Goal: Task Accomplishment & Management: Manage account settings

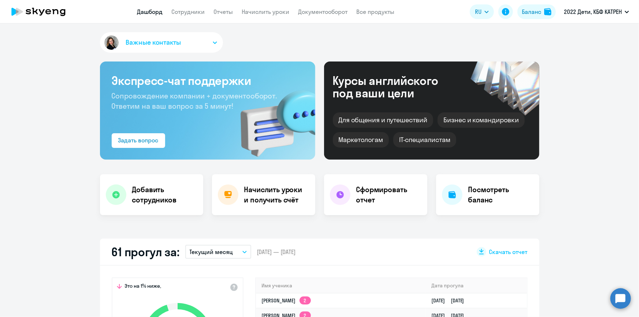
click at [625, 294] on circle at bounding box center [620, 298] width 20 height 20
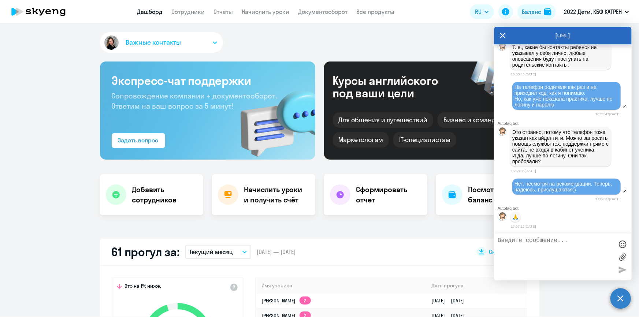
scroll to position [21878, 0]
click at [148, 12] on link "Дашборд" at bounding box center [150, 11] width 26 height 7
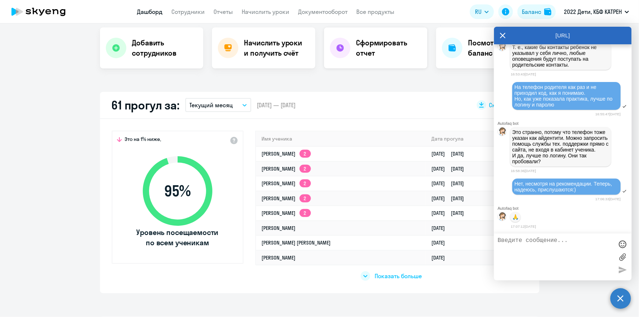
scroll to position [166, 0]
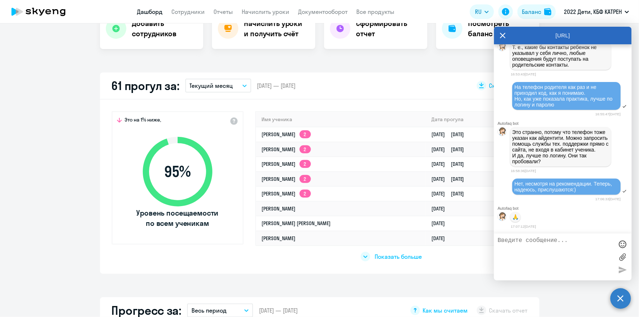
click at [386, 257] on span "Показать больше" at bounding box center [397, 257] width 47 height 8
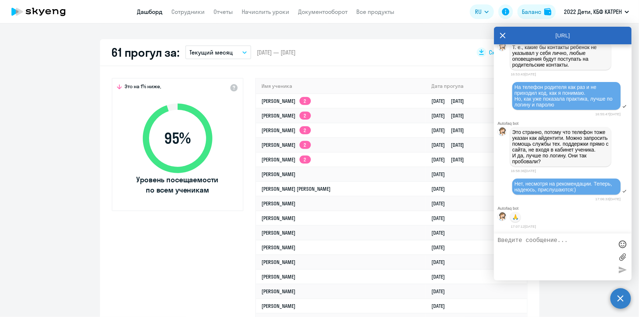
scroll to position [22111, 0]
click at [179, 14] on link "Сотрудники" at bounding box center [188, 11] width 33 height 7
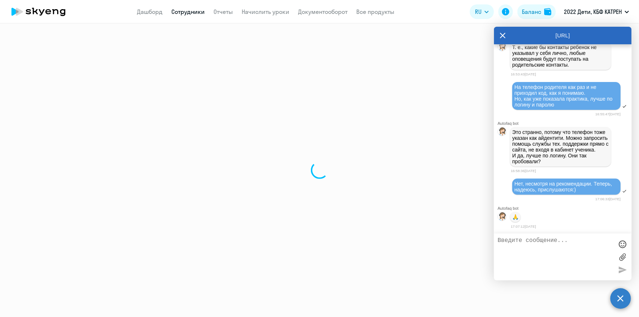
select select "30"
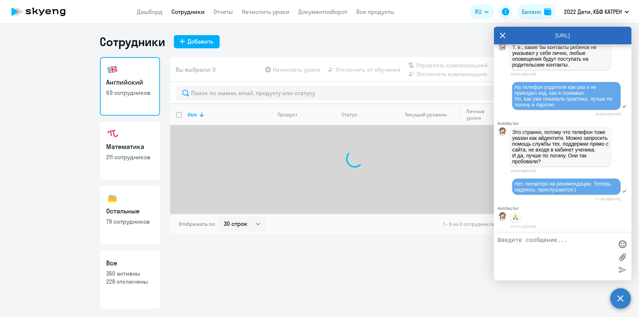
click at [132, 278] on p "228 отключены" at bounding box center [130, 281] width 47 height 8
select select "30"
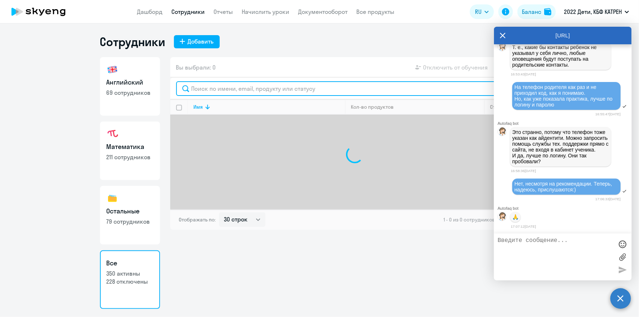
click at [253, 87] on input "text" at bounding box center [354, 88] width 357 height 15
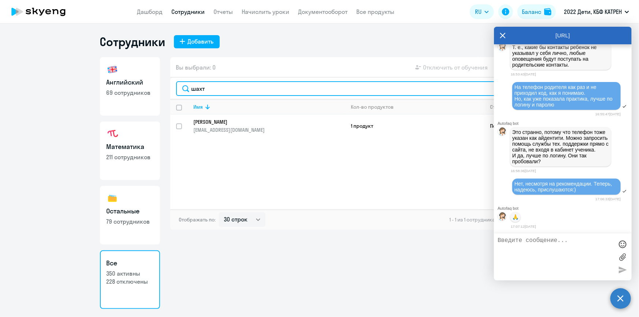
type input "шахт"
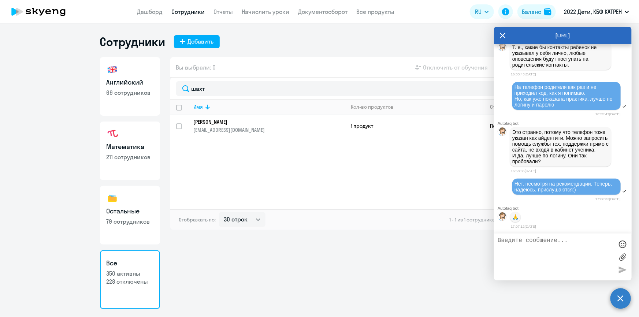
click at [248, 120] on p "[PERSON_NAME]" at bounding box center [264, 122] width 141 height 7
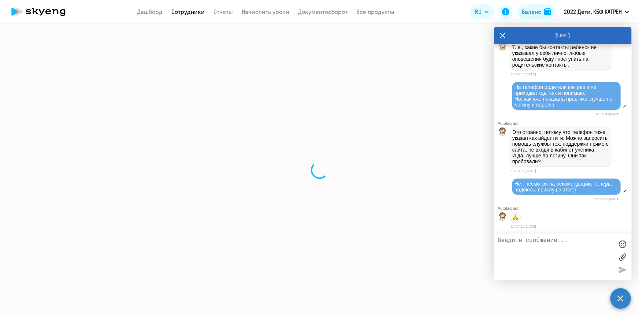
select select "math"
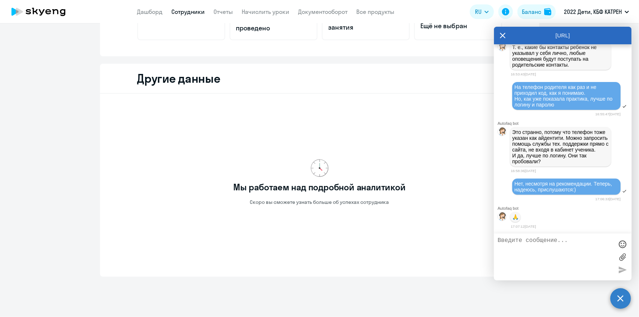
scroll to position [194, 0]
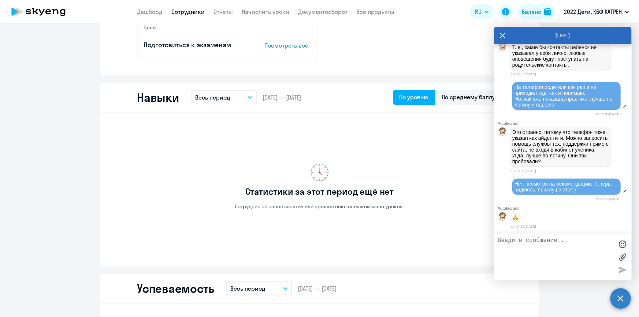
click at [184, 9] on link "Сотрудники" at bounding box center [188, 11] width 33 height 7
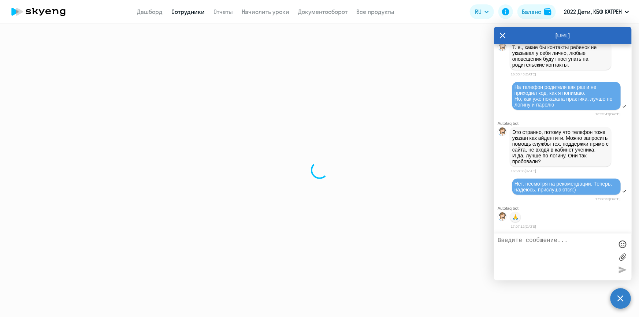
select select "30"
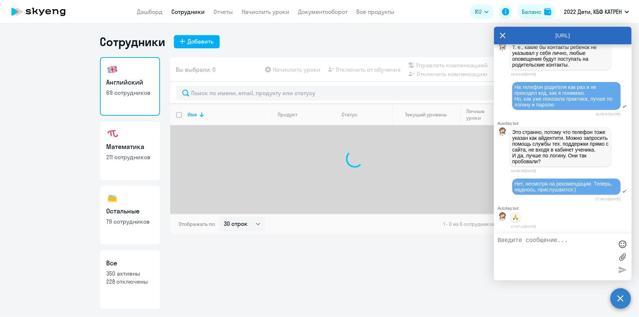
click at [137, 273] on p "350 активны" at bounding box center [130, 273] width 47 height 8
select select "30"
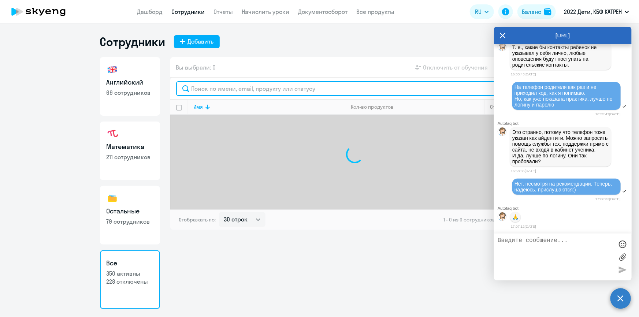
click at [225, 90] on input "text" at bounding box center [354, 88] width 357 height 15
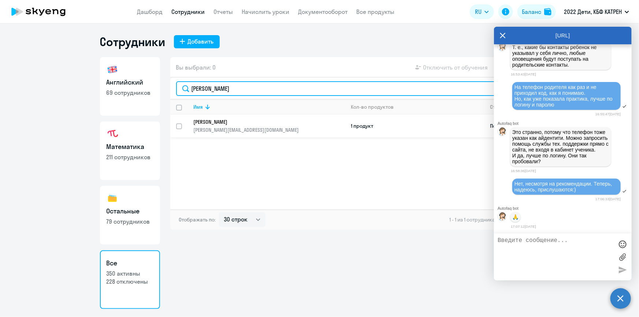
type input "[PERSON_NAME]"
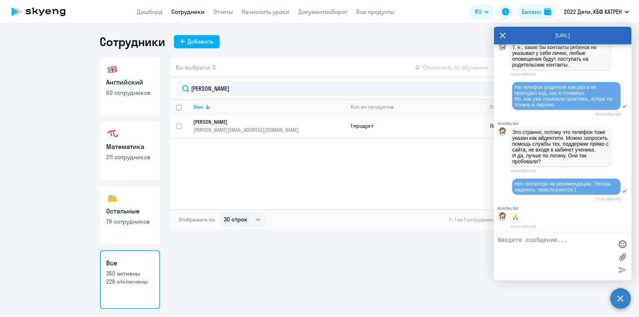
click at [238, 125] on link "[PERSON_NAME] [PERSON_NAME][EMAIL_ADDRESS][DOMAIN_NAME]" at bounding box center [269, 126] width 151 height 15
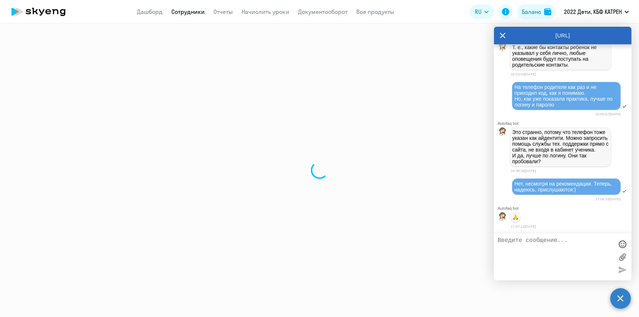
select select "others"
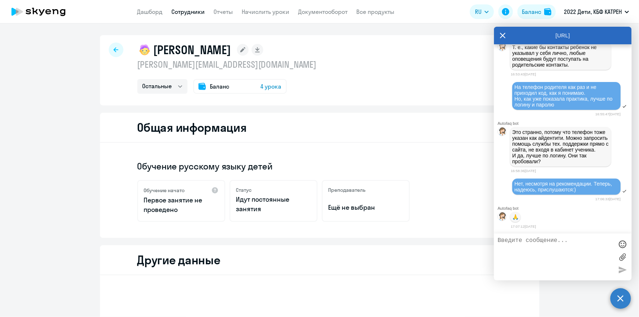
click at [186, 8] on link "Сотрудники" at bounding box center [188, 11] width 33 height 7
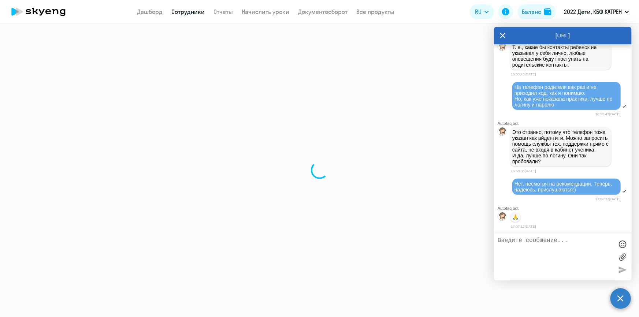
select select "30"
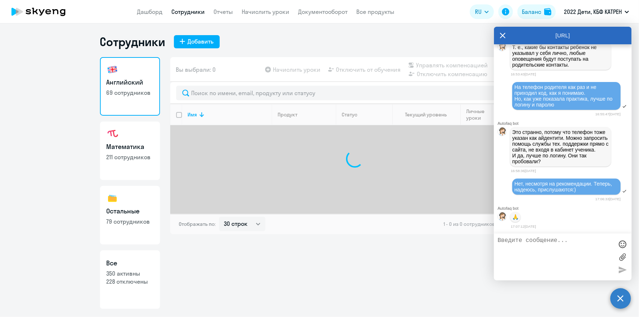
click at [123, 289] on link "Все 350 активны 228 отключены" at bounding box center [130, 279] width 60 height 59
select select "30"
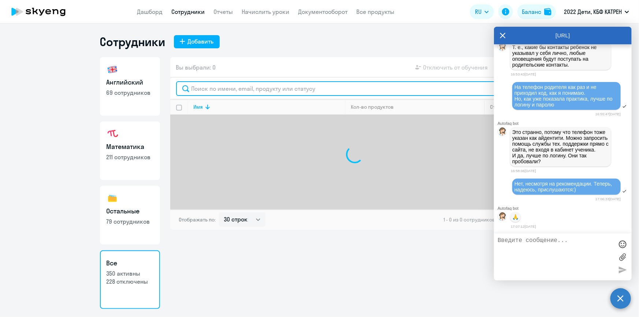
click at [222, 88] on input "text" at bounding box center [354, 88] width 357 height 15
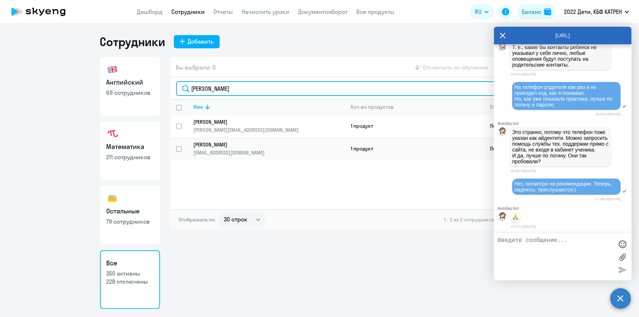
type input "[PERSON_NAME]"
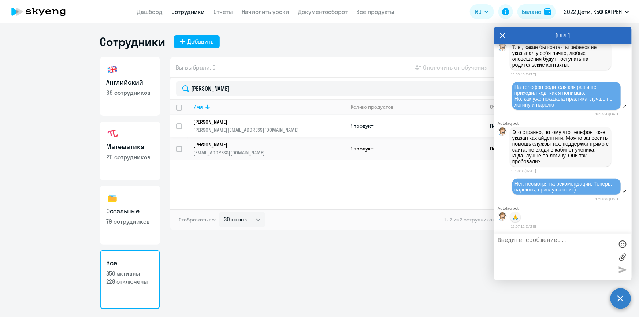
click at [232, 123] on p "[PERSON_NAME]" at bounding box center [264, 122] width 141 height 7
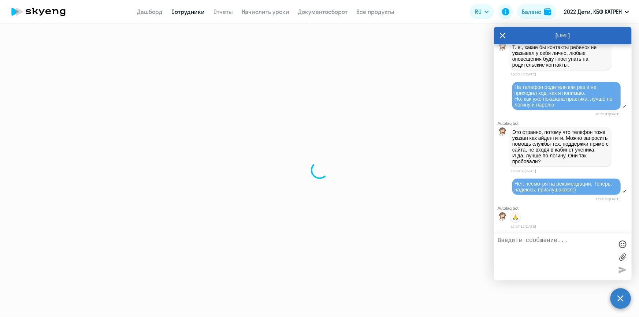
select select "others"
select select "30"
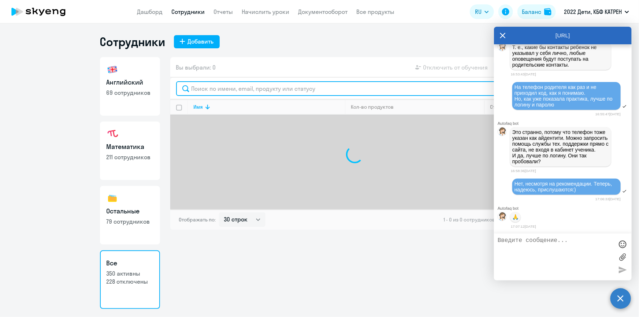
click at [235, 91] on input "text" at bounding box center [354, 88] width 357 height 15
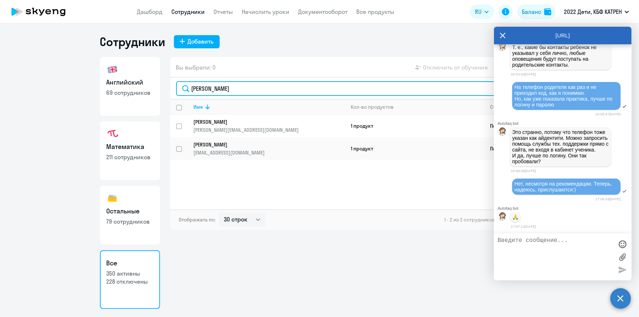
type input "[PERSON_NAME]"
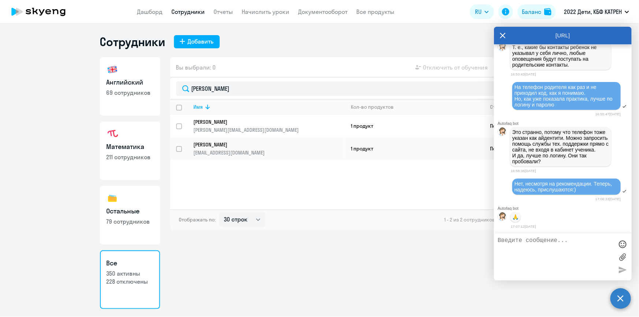
click at [219, 145] on p "[PERSON_NAME]" at bounding box center [264, 144] width 141 height 7
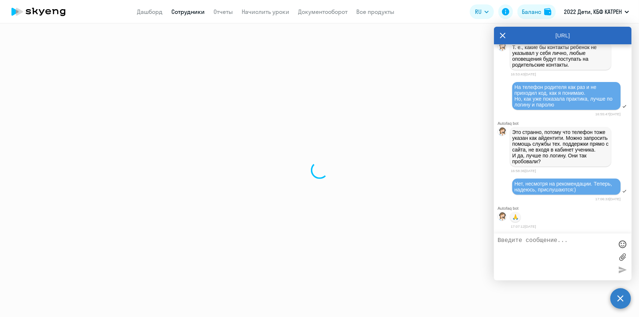
select select "math"
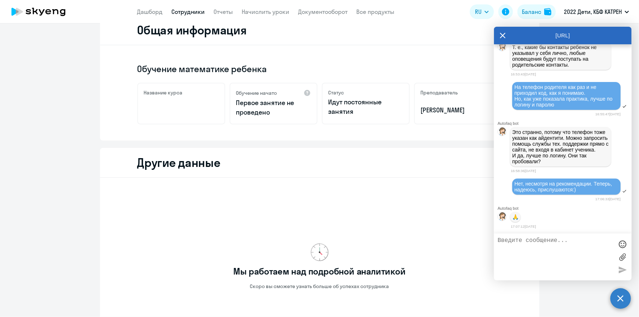
scroll to position [100, 0]
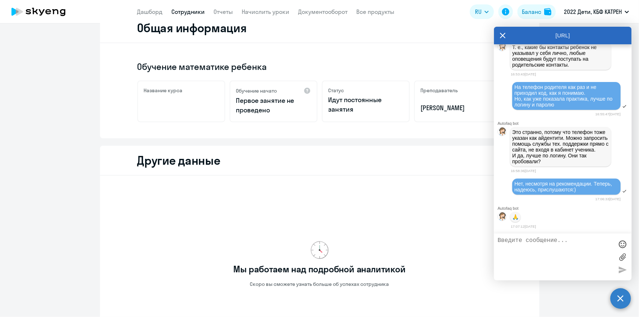
click at [504, 33] on icon at bounding box center [503, 36] width 6 height 18
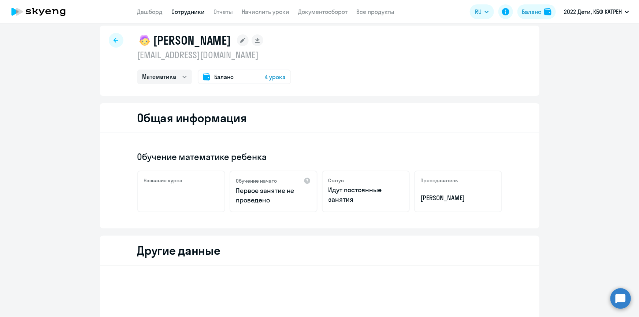
scroll to position [0, 0]
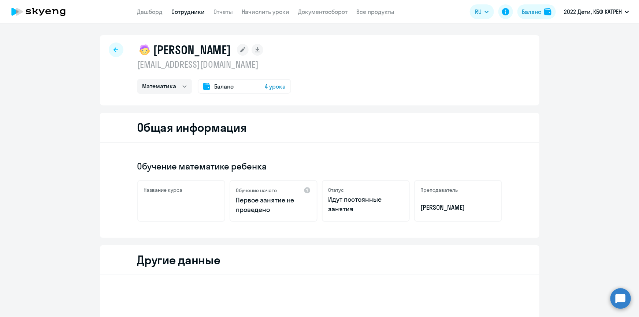
click at [186, 10] on link "Сотрудники" at bounding box center [188, 11] width 33 height 7
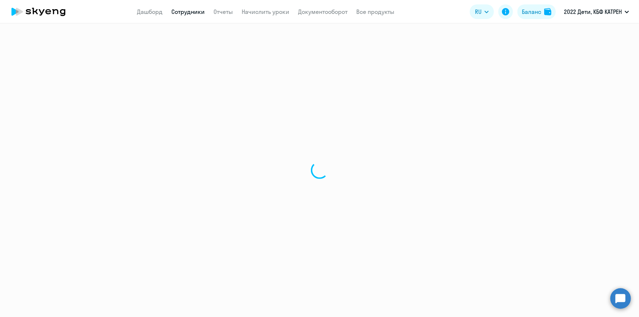
select select "30"
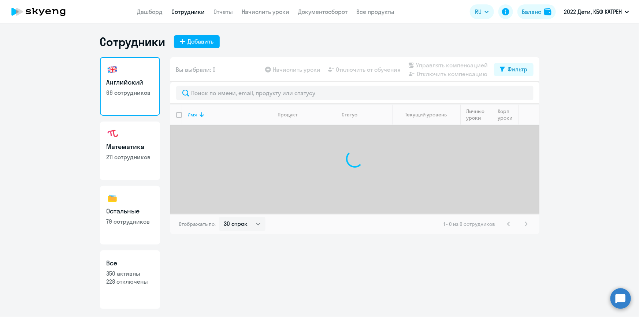
click at [137, 289] on link "Все 350 активны 228 отключены" at bounding box center [130, 279] width 60 height 59
select select "30"
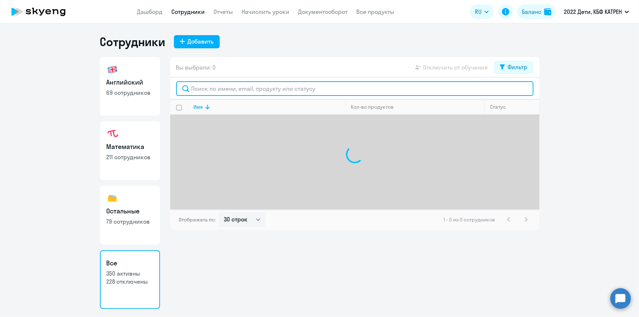
click at [223, 90] on input "text" at bounding box center [354, 88] width 357 height 15
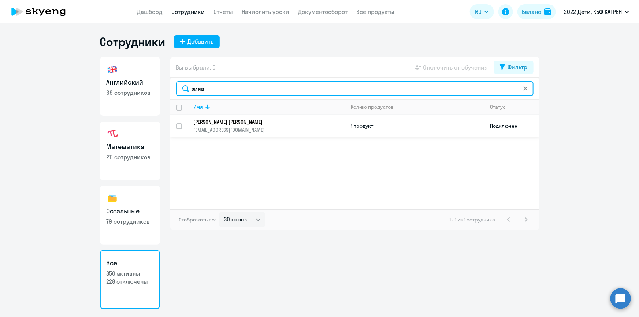
type input "зияв"
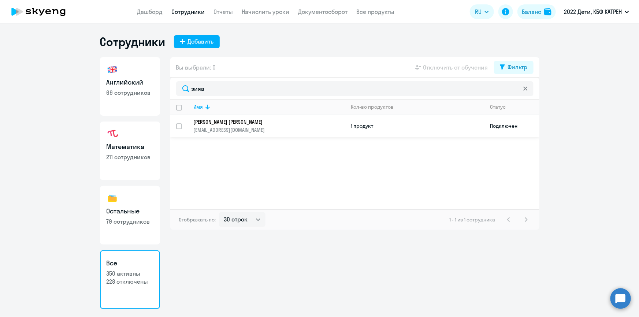
click at [234, 121] on p "[PERSON_NAME] [PERSON_NAME]" at bounding box center [264, 122] width 141 height 7
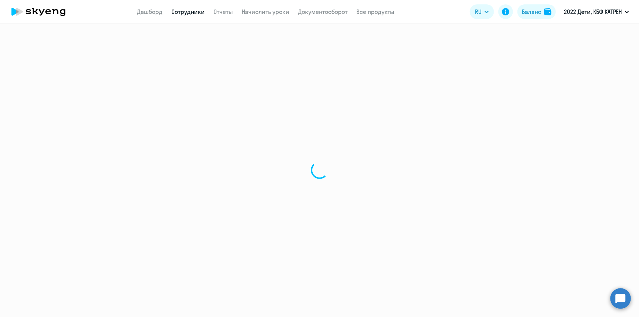
select select "english"
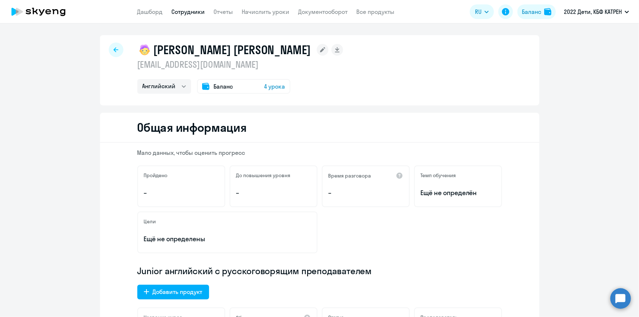
select select "30"
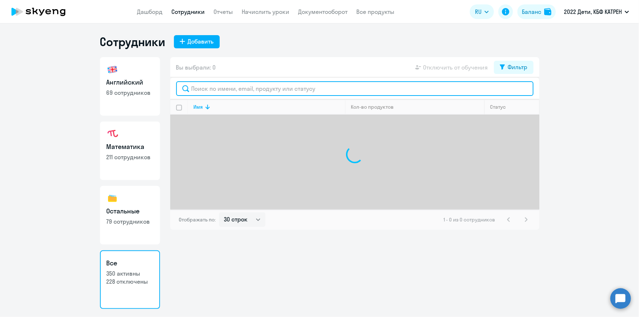
click at [226, 87] on input "text" at bounding box center [354, 88] width 357 height 15
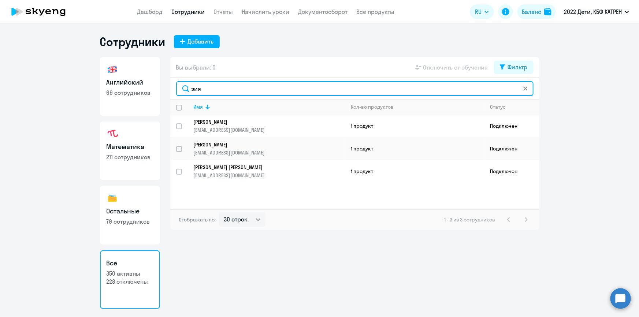
type input "зия"
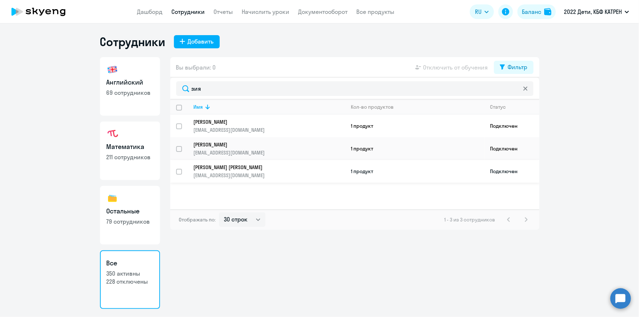
click at [179, 169] on input "select row 42374472" at bounding box center [183, 176] width 15 height 15
checkbox input "true"
click at [450, 68] on span "Отключить от обучения" at bounding box center [455, 67] width 65 height 9
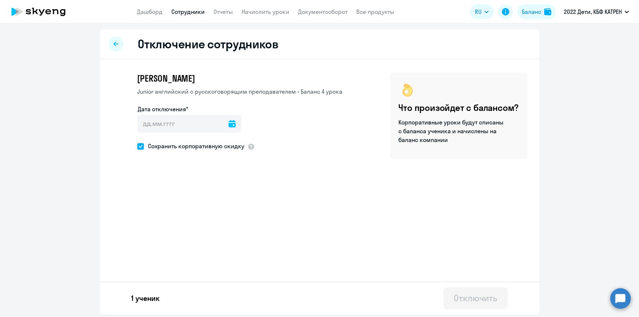
click at [142, 146] on span at bounding box center [140, 146] width 7 height 7
click at [137, 146] on input "Сохранить корпоративную скидку" at bounding box center [137, 146] width 0 height 0
checkbox input "false"
click at [193, 122] on input "Дата отключения*" at bounding box center [189, 124] width 104 height 18
click at [230, 123] on icon at bounding box center [231, 123] width 7 height 7
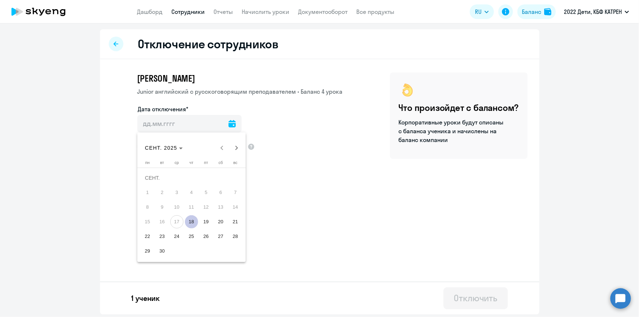
click at [191, 223] on span "18" at bounding box center [191, 221] width 13 height 13
type input "[DATE]"
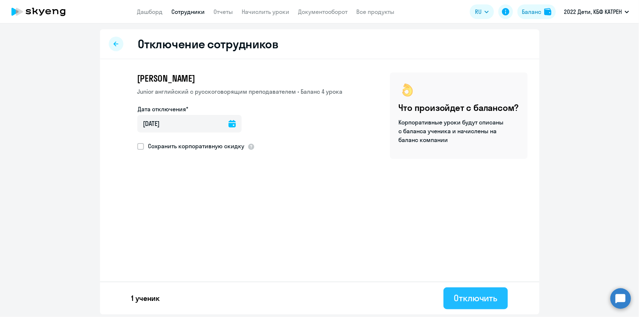
click at [479, 302] on div "Отключить" at bounding box center [475, 298] width 44 height 12
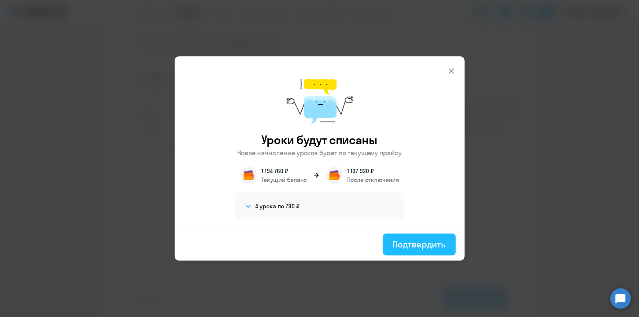
click at [413, 244] on div "Подтвердить" at bounding box center [419, 244] width 53 height 12
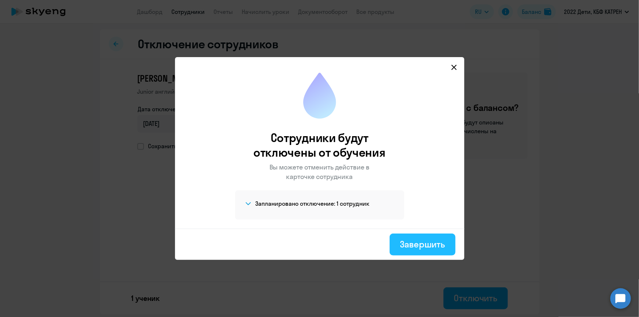
click at [425, 245] on div "Завершить" at bounding box center [422, 244] width 45 height 12
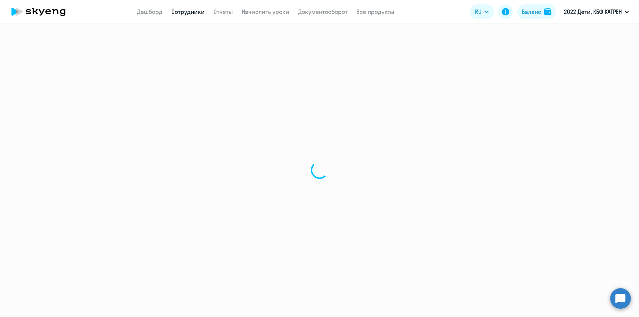
select select "30"
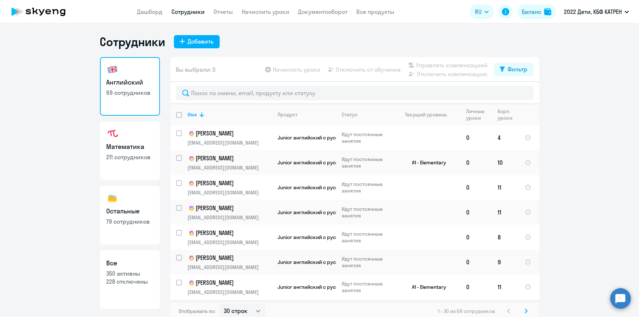
drag, startPoint x: 115, startPoint y: 284, endPoint x: 121, endPoint y: 280, distance: 6.6
click at [115, 284] on p "228 отключены" at bounding box center [130, 281] width 47 height 8
select select "30"
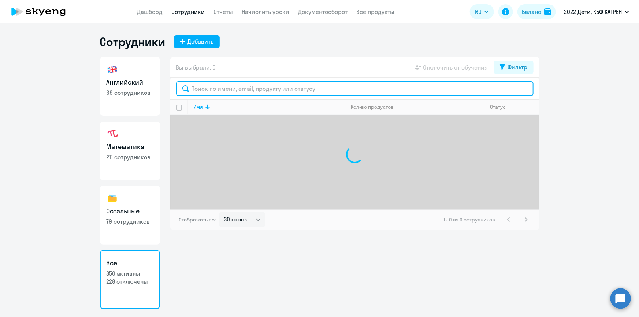
click at [228, 87] on input "text" at bounding box center [354, 88] width 357 height 15
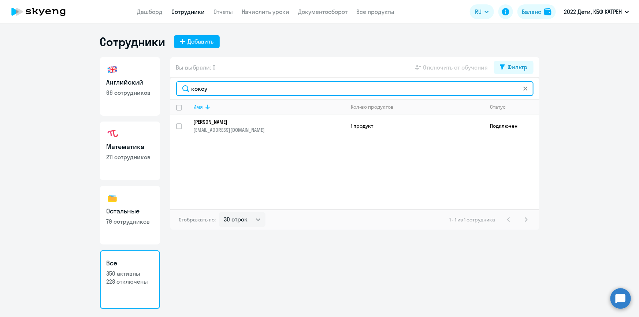
type input "кокоу"
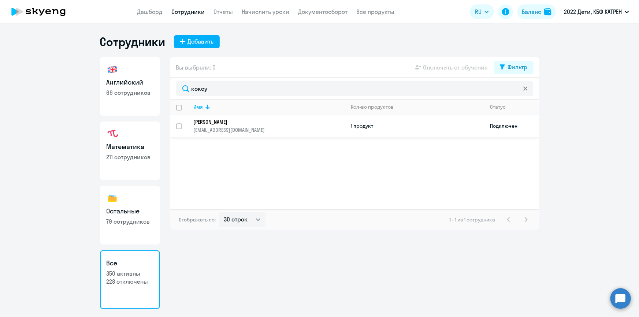
drag, startPoint x: 228, startPoint y: 113, endPoint x: 234, endPoint y: 123, distance: 11.1
click at [234, 123] on p "[PERSON_NAME]" at bounding box center [264, 122] width 141 height 7
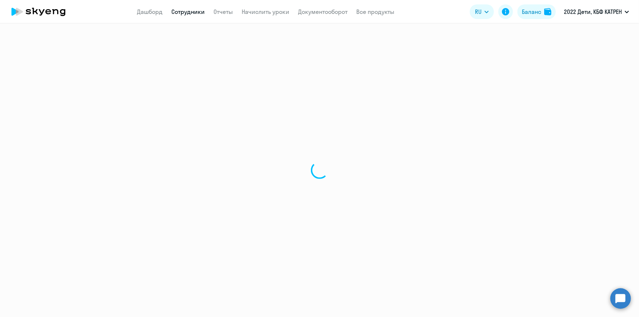
select select "math"
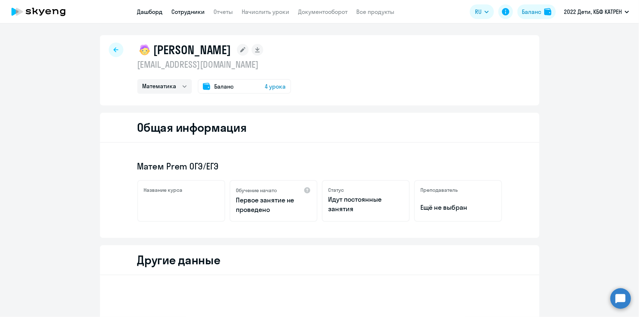
click at [149, 9] on link "Дашборд" at bounding box center [150, 11] width 26 height 7
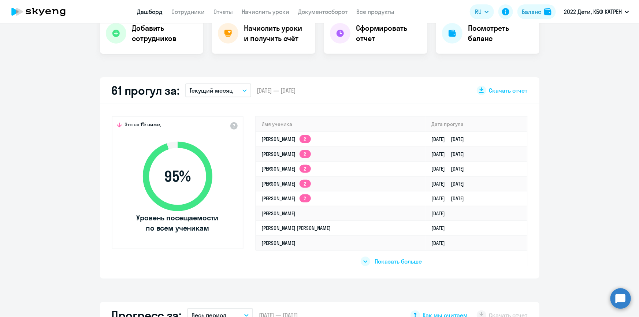
scroll to position [166, 0]
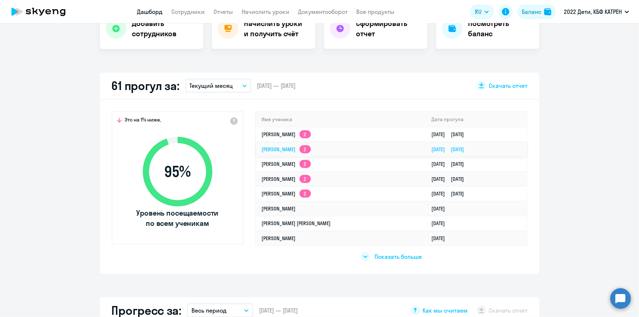
select select "30"
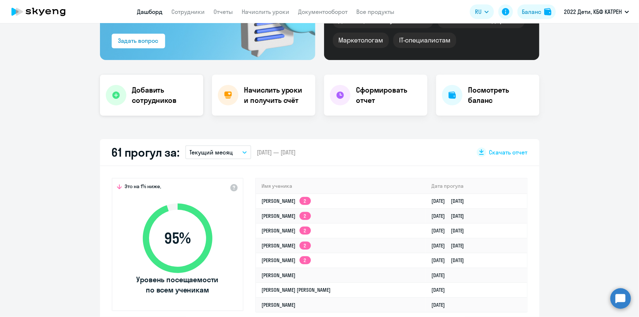
scroll to position [66, 0]
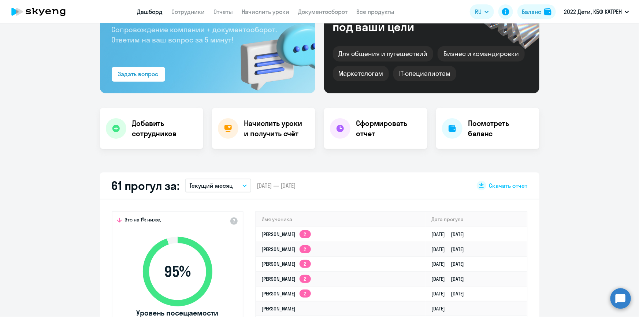
click at [182, 16] on app-header "Дашборд Сотрудники Отчеты Начислить уроки Документооборот Все продукты Дашборд …" at bounding box center [319, 11] width 639 height 23
click at [187, 8] on link "Сотрудники" at bounding box center [188, 11] width 33 height 7
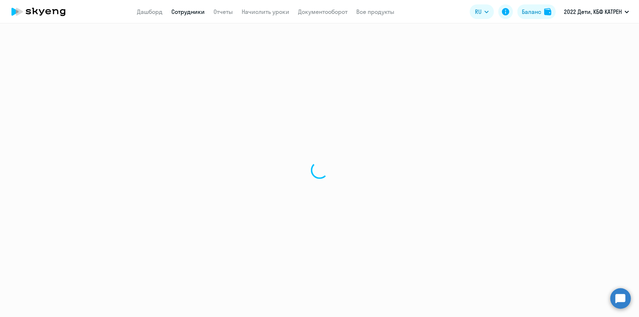
select select "30"
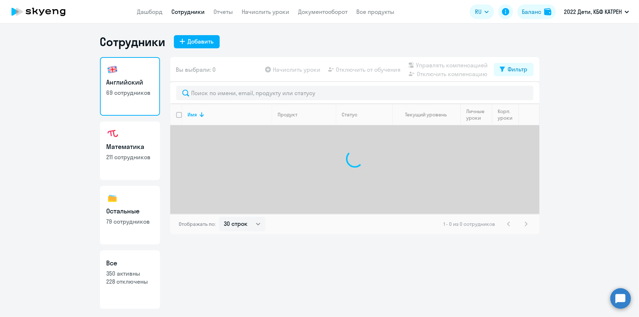
click at [135, 268] on link "Все 350 активны 228 отключены" at bounding box center [130, 279] width 60 height 59
select select "30"
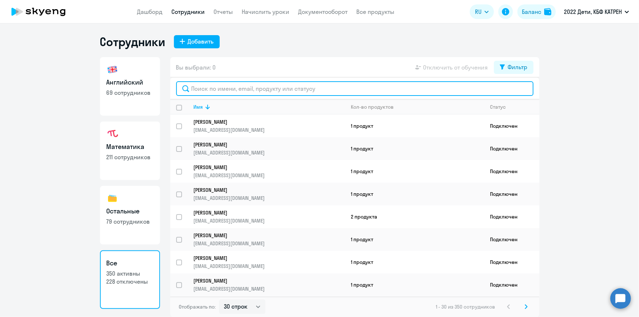
click at [237, 91] on input "text" at bounding box center [354, 88] width 357 height 15
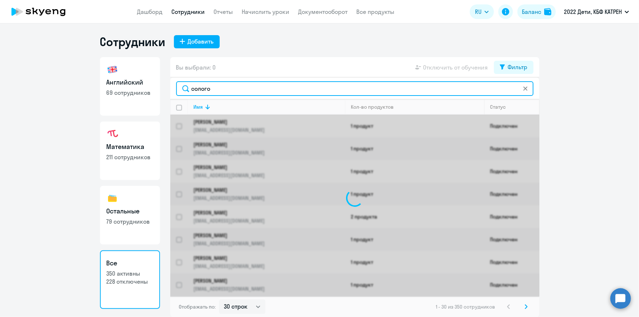
type input "солого"
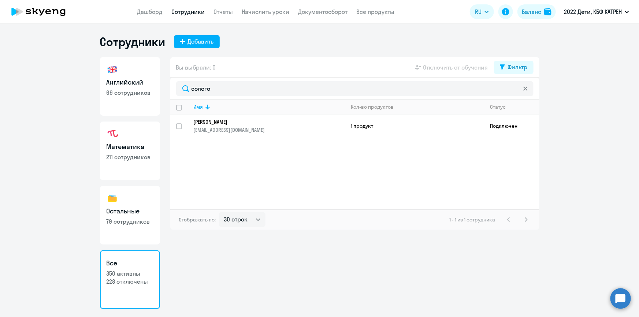
click at [226, 123] on p "[PERSON_NAME]" at bounding box center [264, 122] width 141 height 7
select select "english"
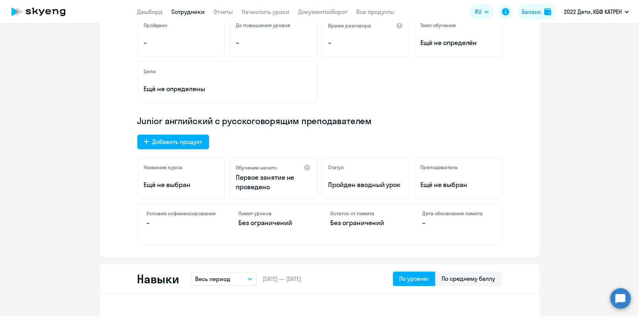
scroll to position [199, 0]
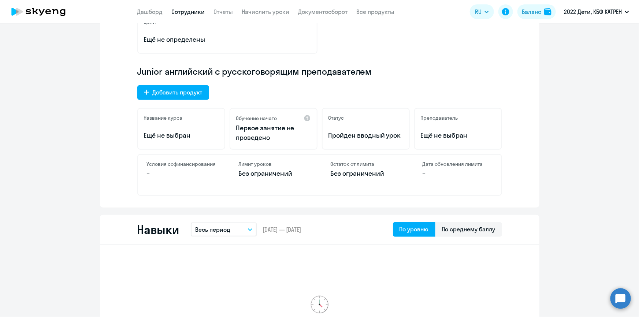
click at [182, 11] on link "Сотрудники" at bounding box center [188, 11] width 33 height 7
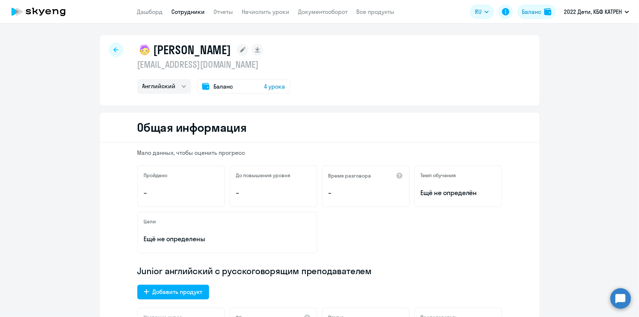
select select "30"
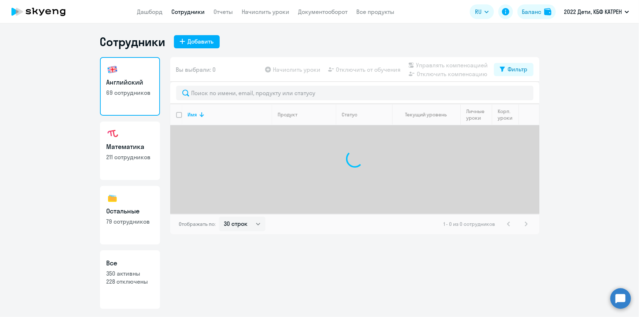
click at [128, 274] on p "350 активны" at bounding box center [130, 273] width 47 height 8
select select "30"
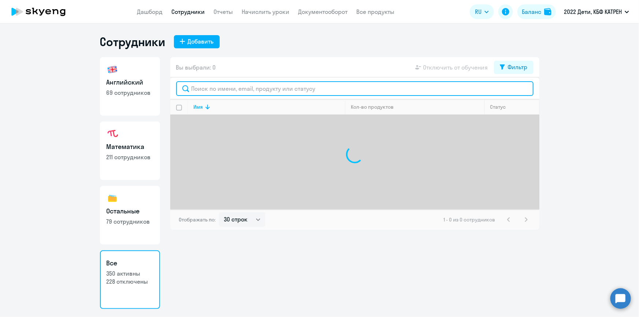
click at [247, 88] on input "text" at bounding box center [354, 88] width 357 height 15
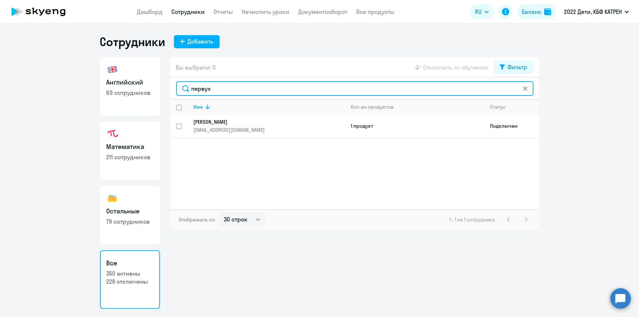
type input "первух"
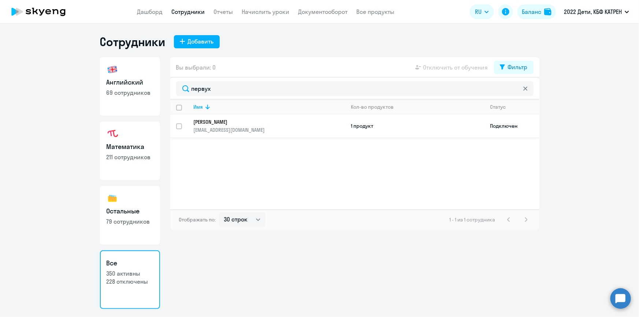
click at [244, 121] on p "[PERSON_NAME]" at bounding box center [264, 122] width 141 height 7
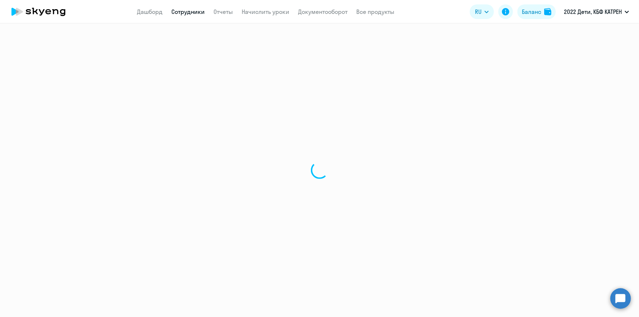
select select "math"
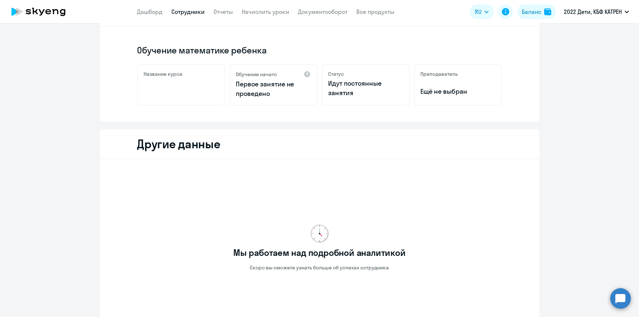
scroll to position [66, 0]
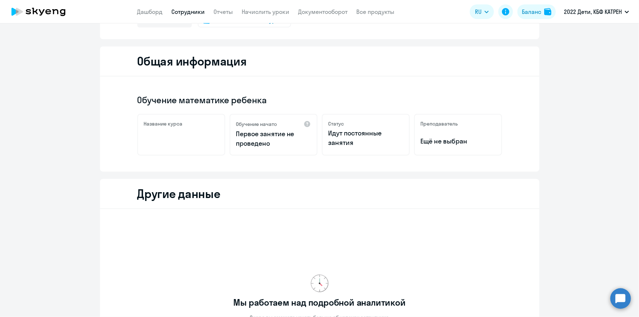
click at [194, 10] on link "Сотрудники" at bounding box center [188, 11] width 33 height 7
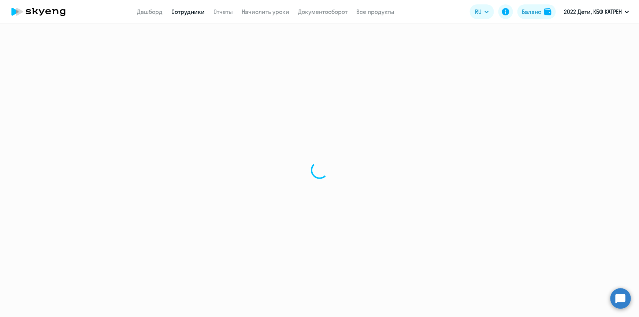
select select "30"
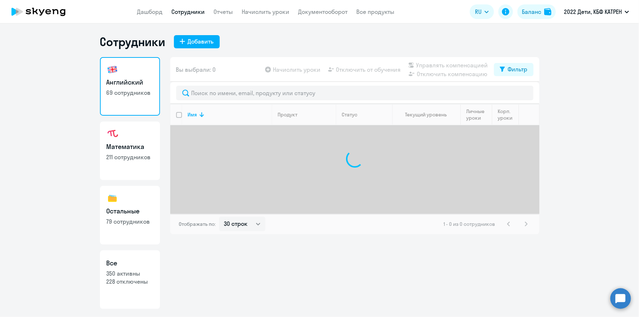
drag, startPoint x: 127, startPoint y: 290, endPoint x: 133, endPoint y: 280, distance: 11.2
click at [128, 289] on link "Все 350 активны 228 отключены" at bounding box center [130, 279] width 60 height 59
select select "30"
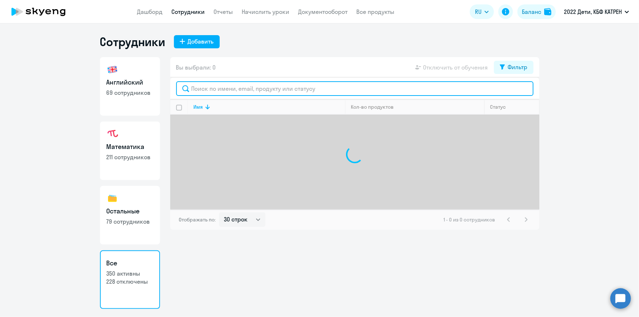
click at [226, 89] on input "text" at bounding box center [354, 88] width 357 height 15
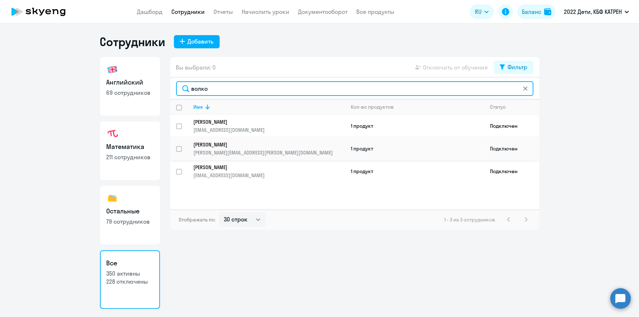
type input "волко"
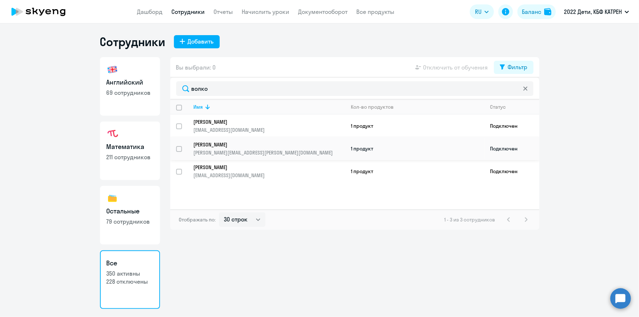
click at [234, 146] on p "[PERSON_NAME]" at bounding box center [264, 144] width 141 height 7
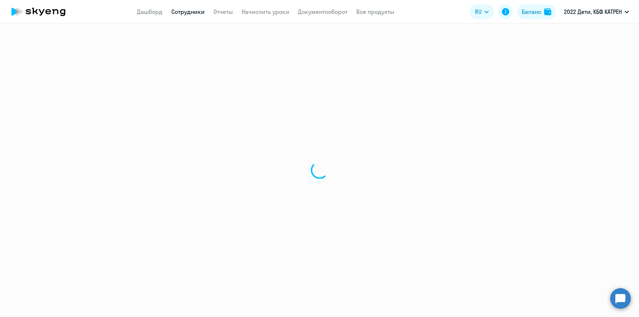
select select "english"
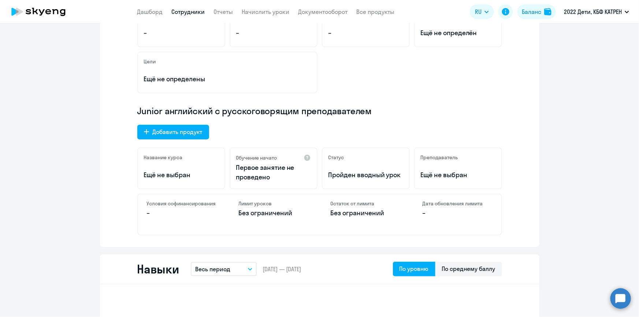
scroll to position [166, 0]
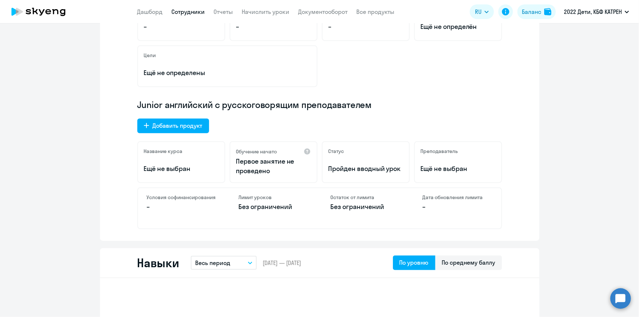
click at [187, 9] on link "Сотрудники" at bounding box center [188, 11] width 33 height 7
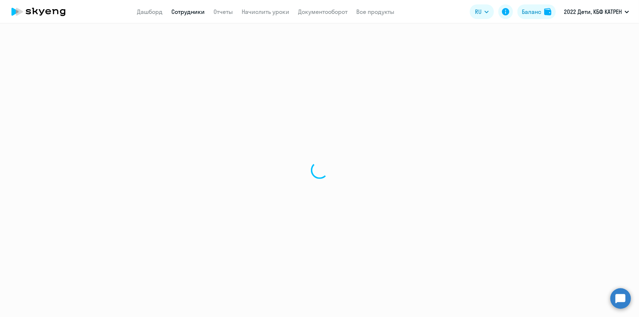
select select "30"
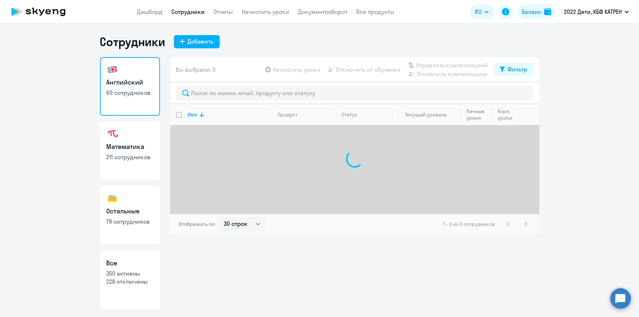
click at [130, 293] on link "Все 350 активны 228 отключены" at bounding box center [130, 279] width 60 height 59
select select "30"
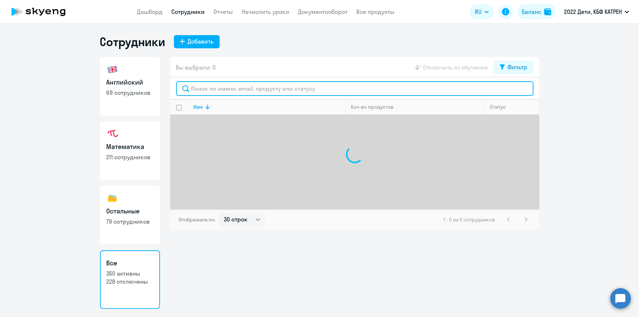
click at [213, 86] on input "text" at bounding box center [354, 88] width 357 height 15
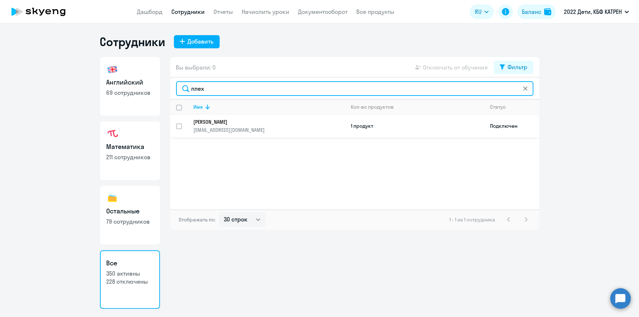
type input "плех"
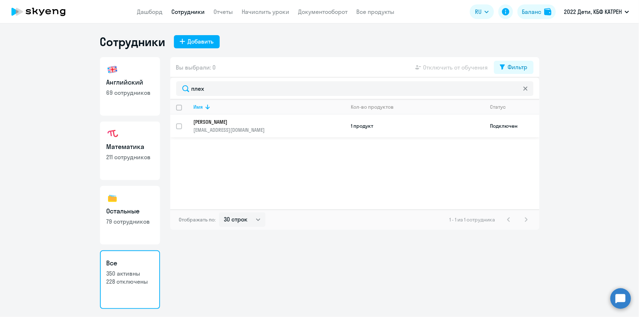
click at [218, 129] on p "[EMAIL_ADDRESS][DOMAIN_NAME]" at bounding box center [269, 130] width 151 height 7
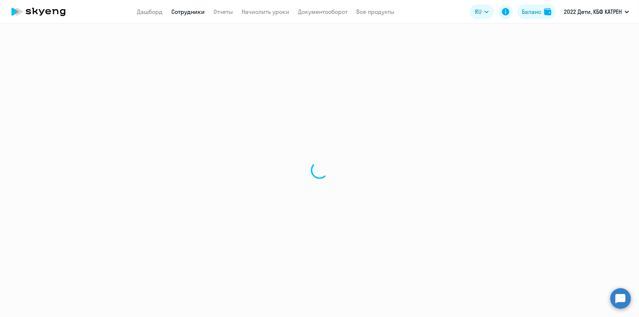
select select "english"
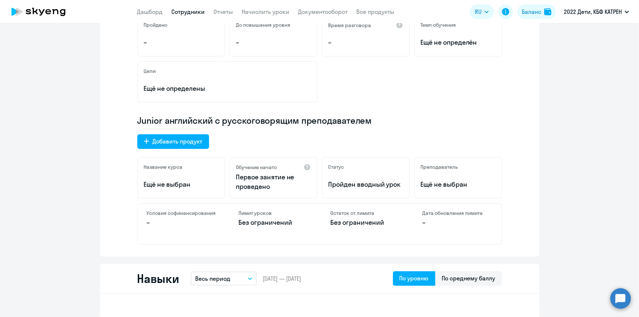
scroll to position [166, 0]
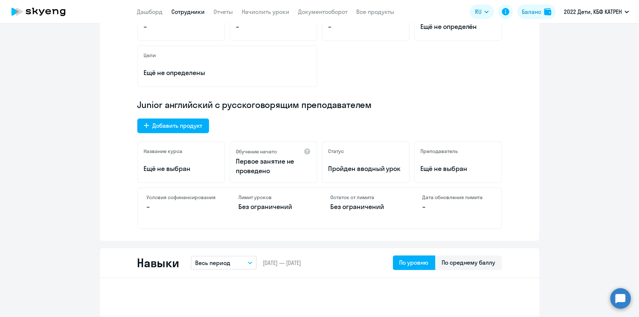
click at [179, 10] on link "Сотрудники" at bounding box center [188, 11] width 33 height 7
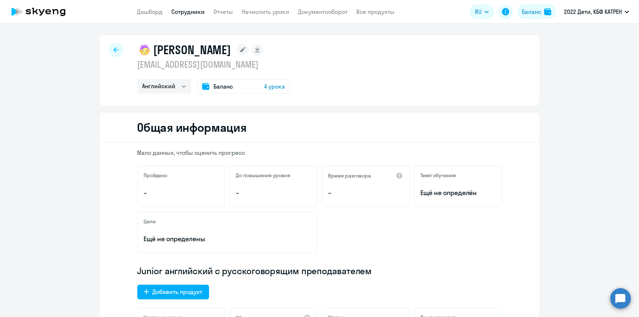
select select "30"
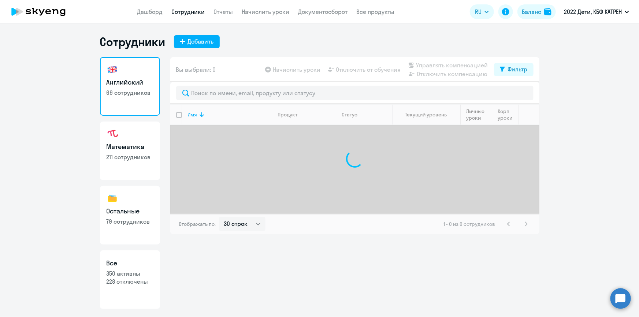
drag, startPoint x: 139, startPoint y: 275, endPoint x: 142, endPoint y: 271, distance: 5.0
click at [140, 275] on p "350 активны" at bounding box center [130, 273] width 47 height 8
select select "30"
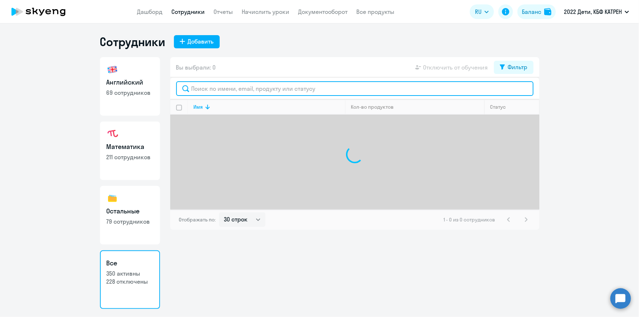
click at [217, 88] on input "text" at bounding box center [354, 88] width 357 height 15
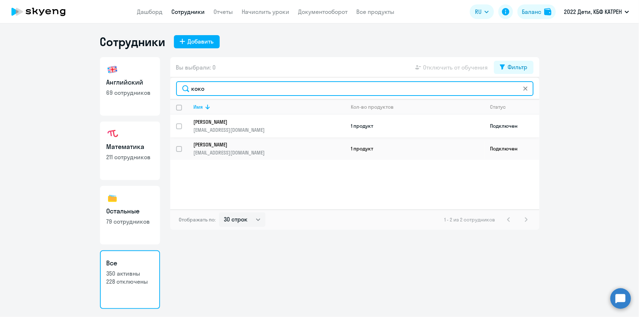
type input "коко"
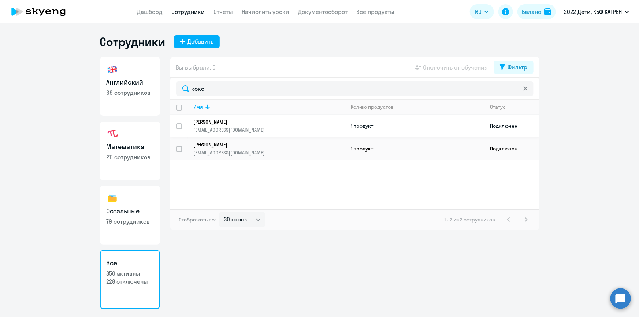
click at [218, 124] on link "[PERSON_NAME] [EMAIL_ADDRESS][DOMAIN_NAME]" at bounding box center [269, 126] width 151 height 15
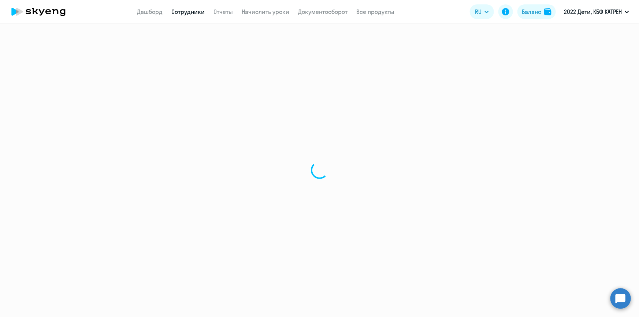
select select "english"
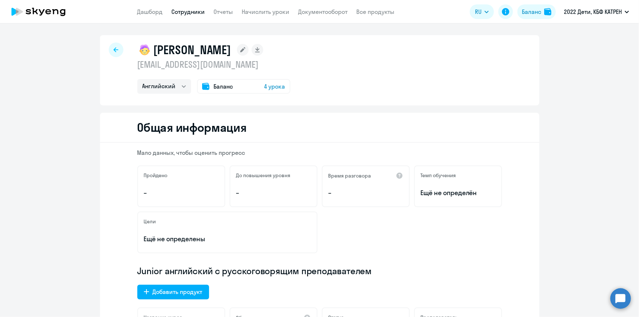
click at [186, 10] on link "Сотрудники" at bounding box center [188, 11] width 33 height 7
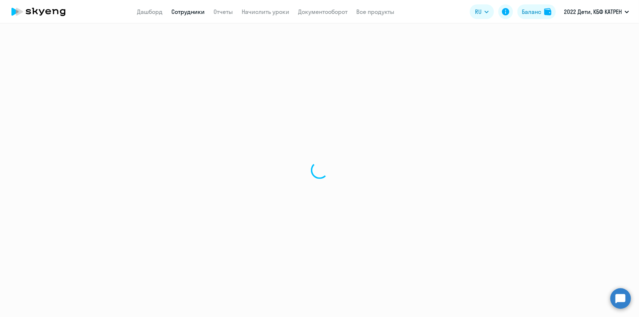
select select "30"
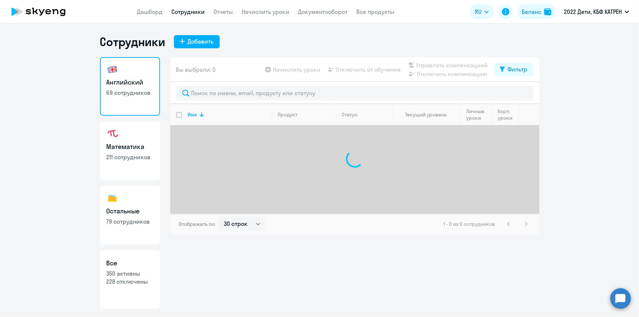
drag, startPoint x: 124, startPoint y: 281, endPoint x: 130, endPoint y: 275, distance: 8.6
click at [124, 281] on p "228 отключены" at bounding box center [130, 281] width 47 height 8
select select "30"
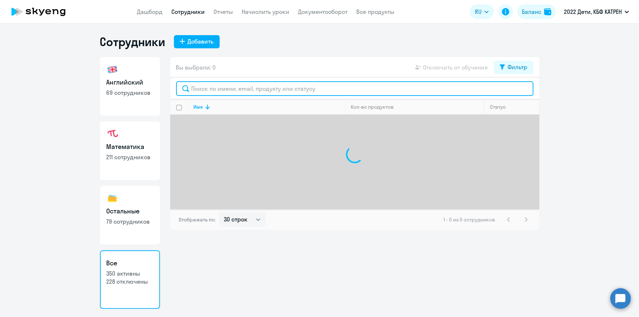
click at [213, 87] on input "text" at bounding box center [354, 88] width 357 height 15
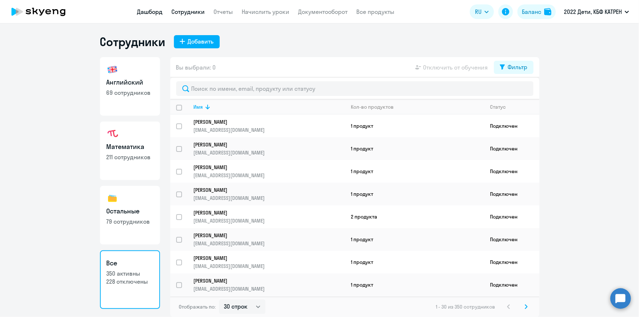
click at [153, 15] on link "Дашборд" at bounding box center [150, 11] width 26 height 7
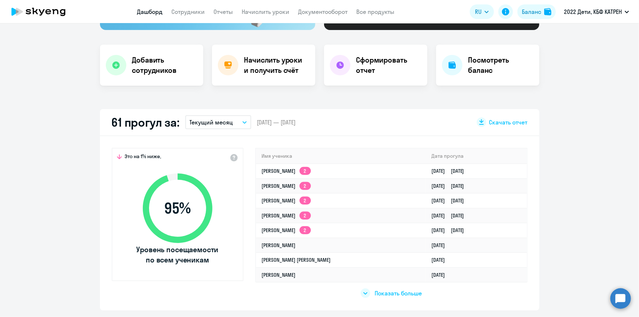
scroll to position [199, 0]
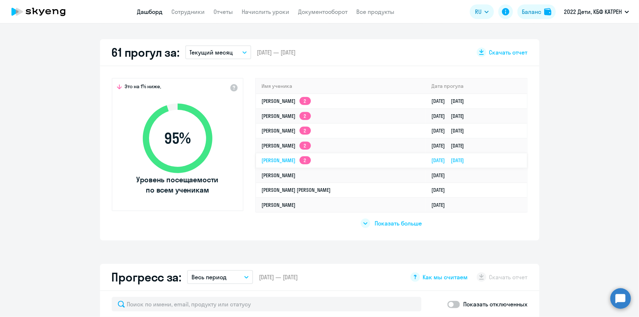
select select "30"
click at [187, 11] on link "Сотрудники" at bounding box center [188, 11] width 33 height 7
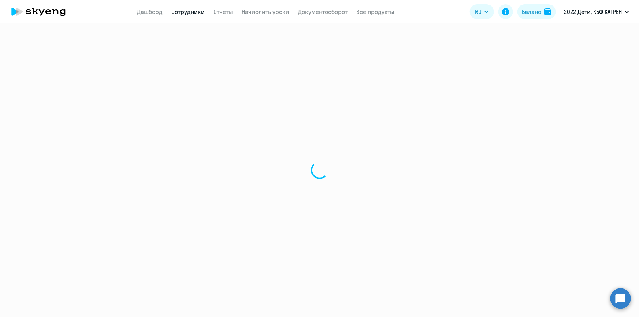
select select "30"
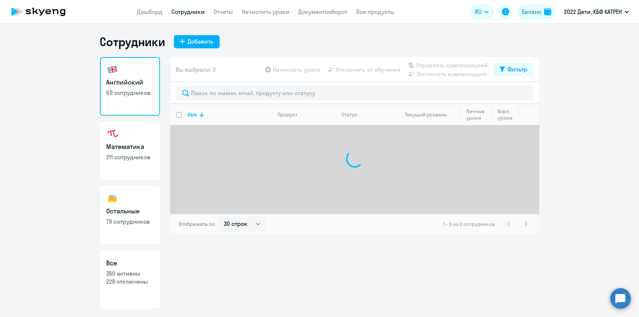
drag, startPoint x: 126, startPoint y: 294, endPoint x: 148, endPoint y: 264, distance: 36.9
click at [126, 294] on link "Все 350 активны 228 отключены" at bounding box center [130, 279] width 60 height 59
select select "30"
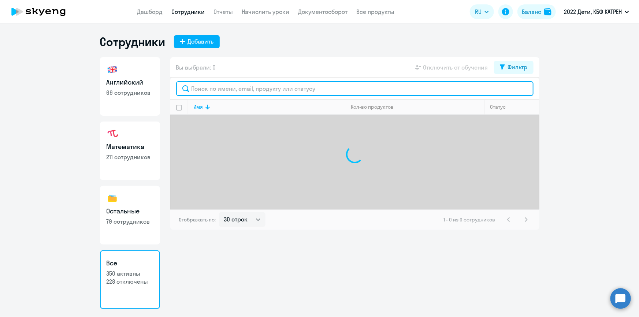
click at [231, 84] on input "text" at bounding box center [354, 88] width 357 height 15
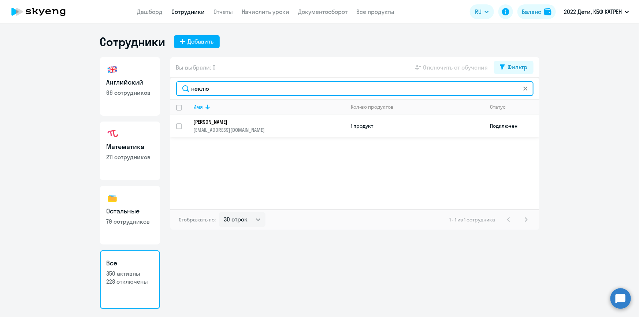
type input "неклю"
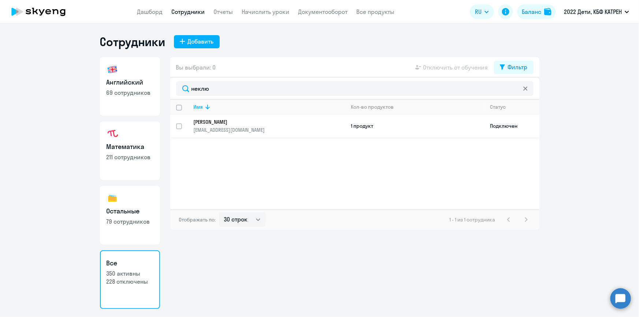
click at [215, 122] on p "[PERSON_NAME]" at bounding box center [264, 122] width 141 height 7
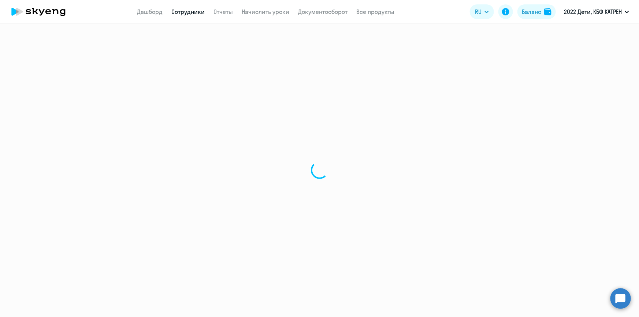
select select "math"
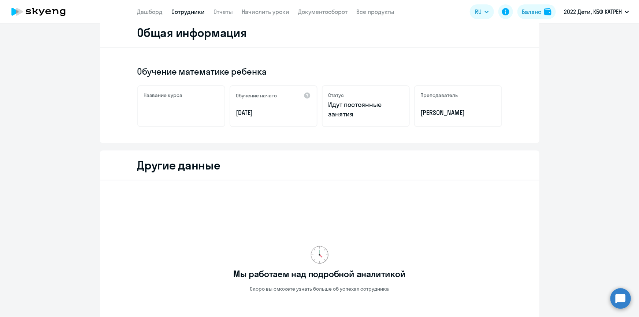
scroll to position [194, 0]
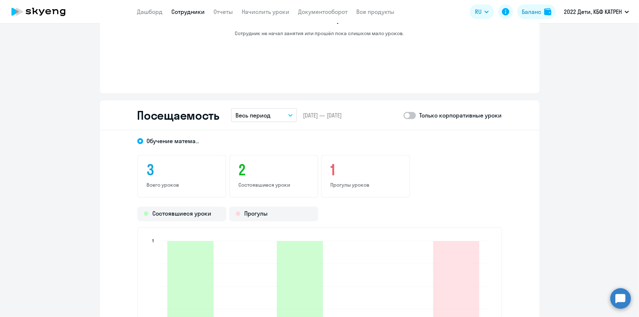
scroll to position [593, 0]
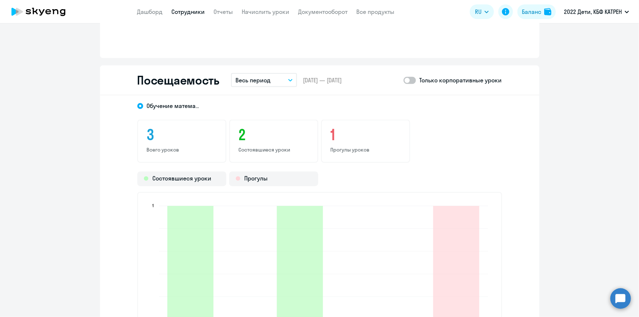
click at [178, 12] on link "Сотрудники" at bounding box center [188, 11] width 33 height 7
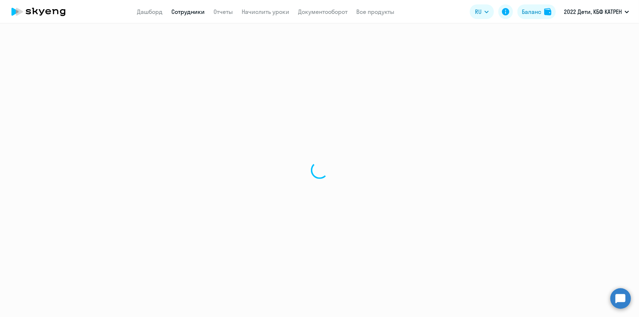
select select "30"
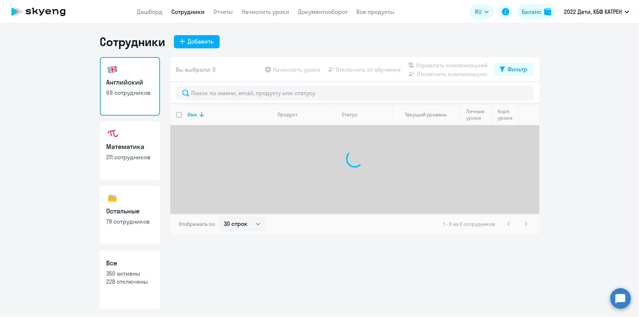
click at [137, 283] on p "228 отключены" at bounding box center [130, 281] width 47 height 8
select select "30"
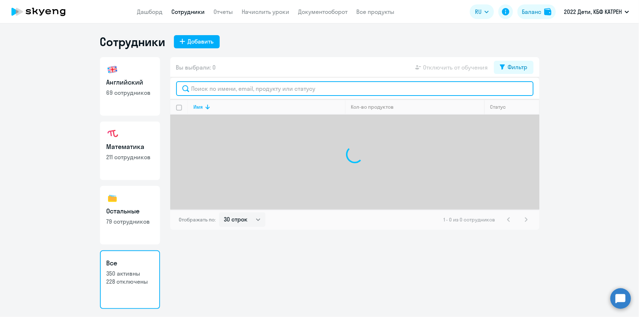
click at [243, 89] on input "text" at bounding box center [354, 88] width 357 height 15
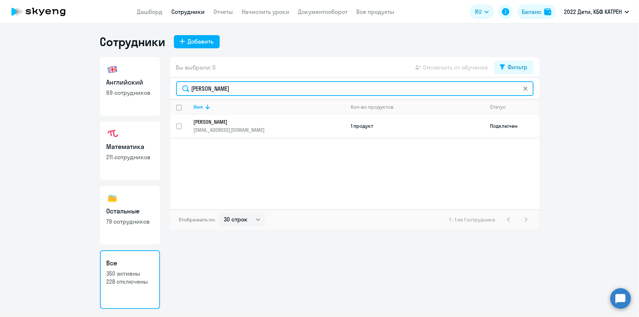
type input "[PERSON_NAME]"
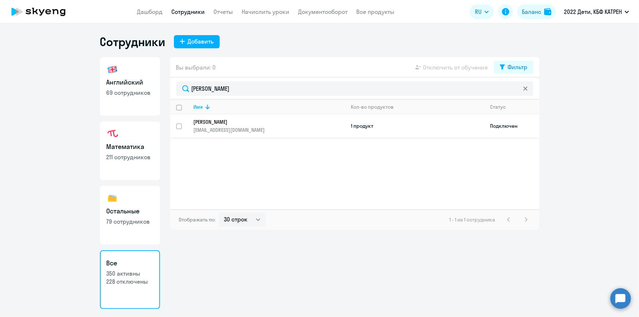
click at [214, 127] on p "[EMAIL_ADDRESS][DOMAIN_NAME]" at bounding box center [269, 130] width 151 height 7
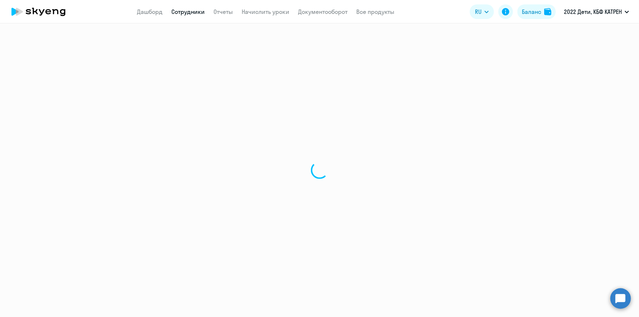
select select "math"
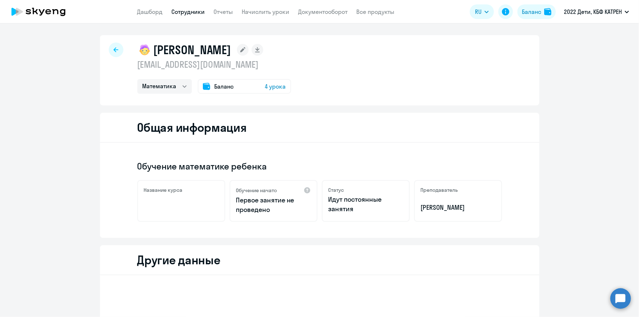
click at [180, 10] on link "Сотрудники" at bounding box center [188, 11] width 33 height 7
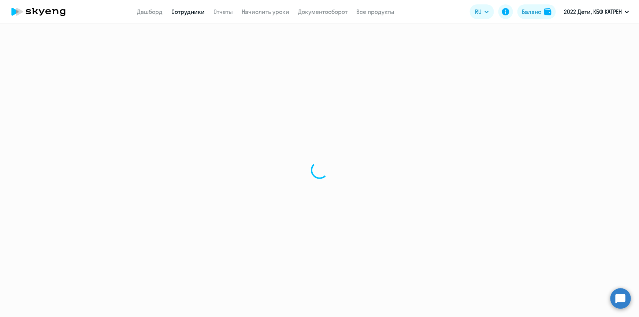
select select "30"
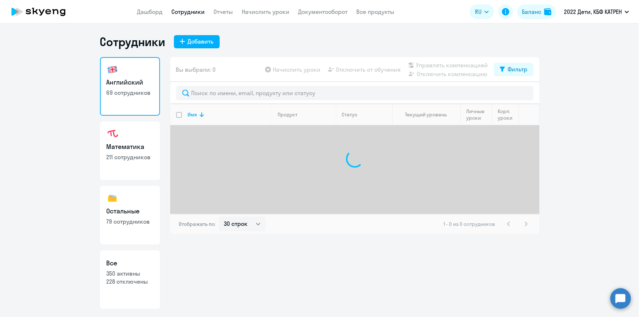
click at [134, 267] on h3 "Все" at bounding box center [130, 263] width 47 height 10
select select "30"
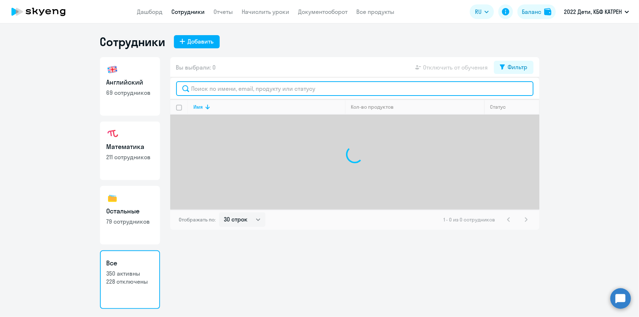
click at [228, 90] on input "text" at bounding box center [354, 88] width 357 height 15
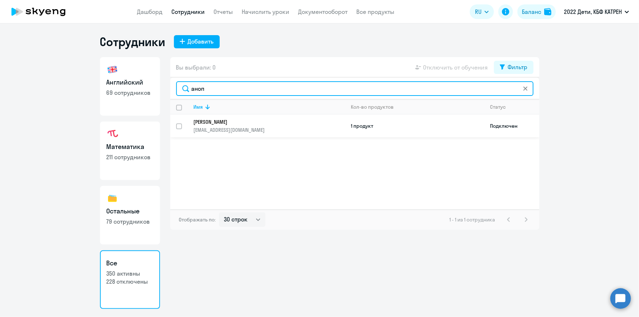
type input "аноп"
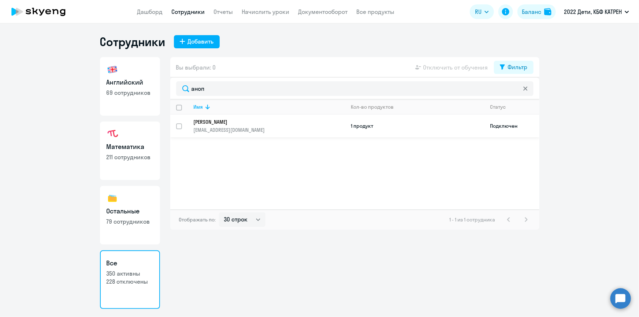
click at [228, 120] on p "[PERSON_NAME]" at bounding box center [264, 122] width 141 height 7
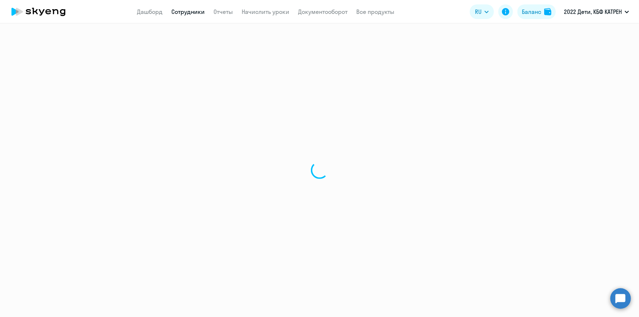
select select "english"
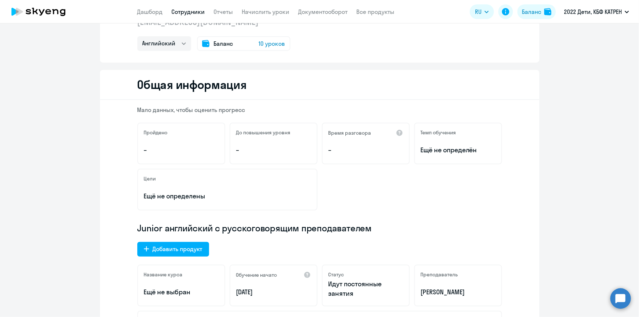
scroll to position [133, 0]
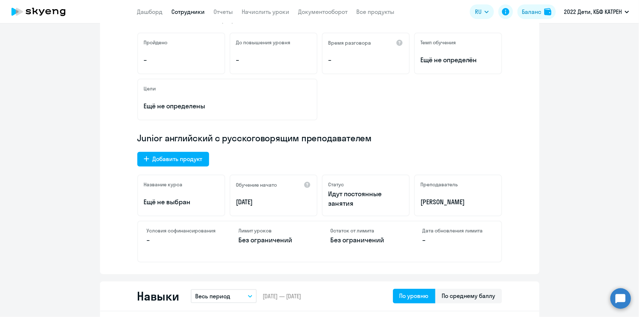
click at [196, 14] on link "Сотрудники" at bounding box center [188, 11] width 33 height 7
select select "30"
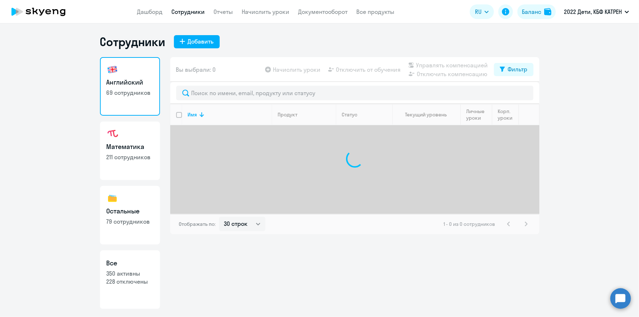
click at [131, 278] on p "228 отключены" at bounding box center [130, 281] width 47 height 8
select select "30"
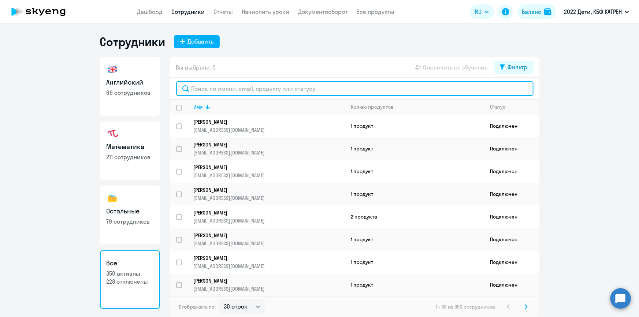
click at [227, 89] on input "text" at bounding box center [354, 88] width 357 height 15
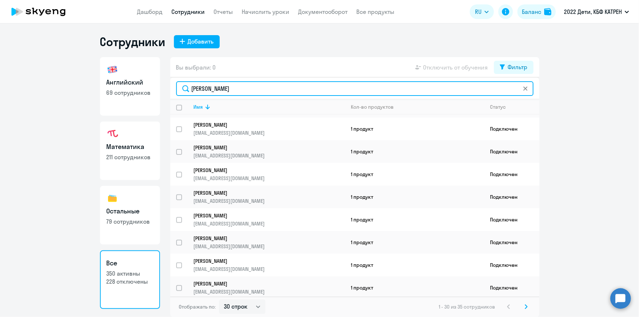
scroll to position [100, 0]
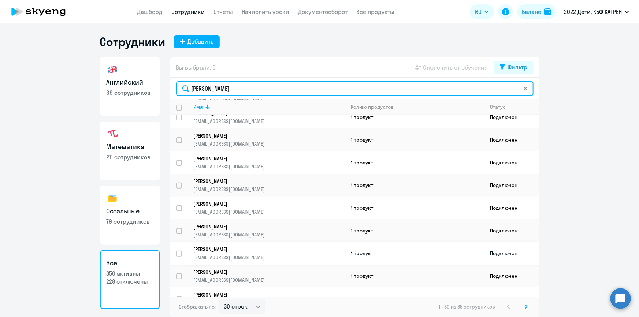
type input "[PERSON_NAME]"
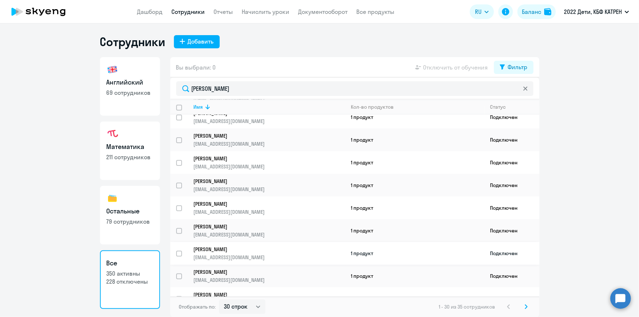
click at [238, 246] on p "[PERSON_NAME]" at bounding box center [264, 249] width 141 height 7
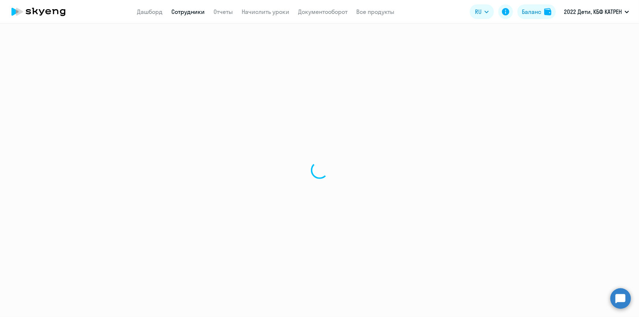
select select "english"
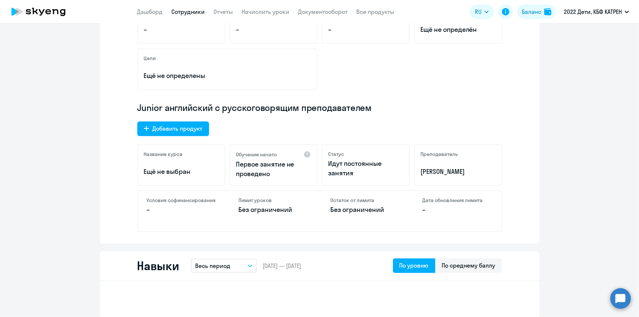
scroll to position [166, 0]
